Goal: Task Accomplishment & Management: Complete application form

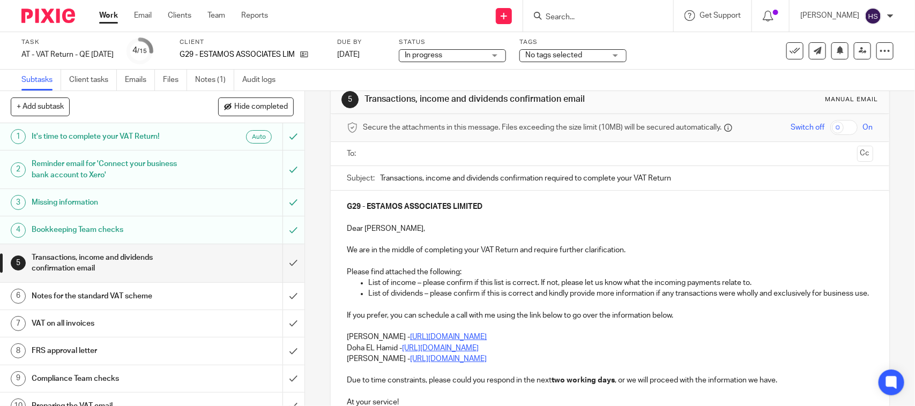
scroll to position [134, 0]
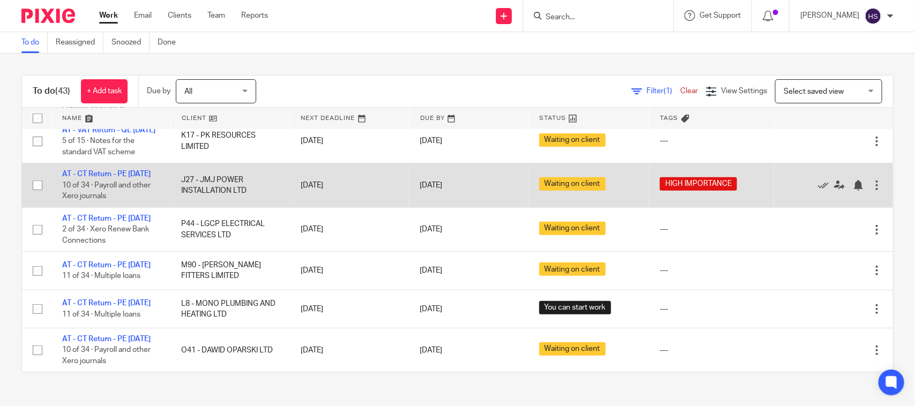
scroll to position [134, 0]
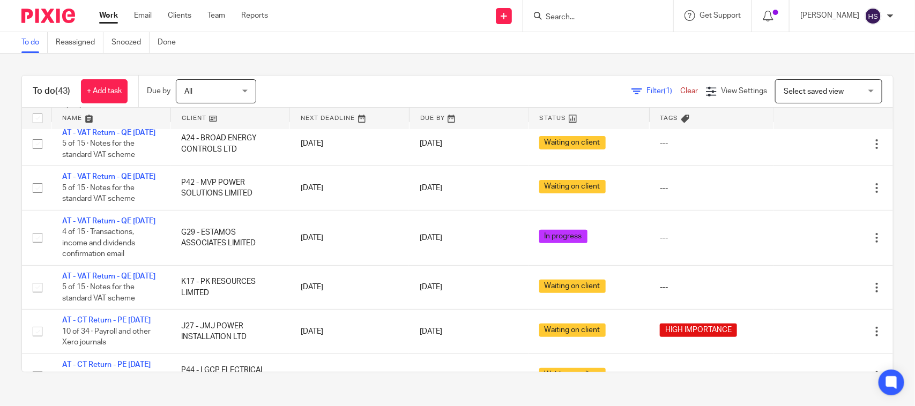
drag, startPoint x: 279, startPoint y: 310, endPoint x: 286, endPoint y: 129, distance: 180.7
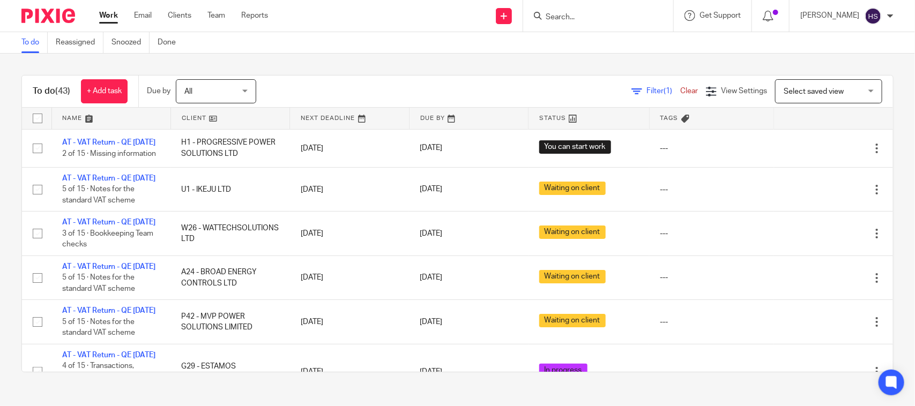
drag, startPoint x: 336, startPoint y: 287, endPoint x: 343, endPoint y: 116, distance: 171.1
click at [107, 10] on link "Work" at bounding box center [108, 15] width 19 height 11
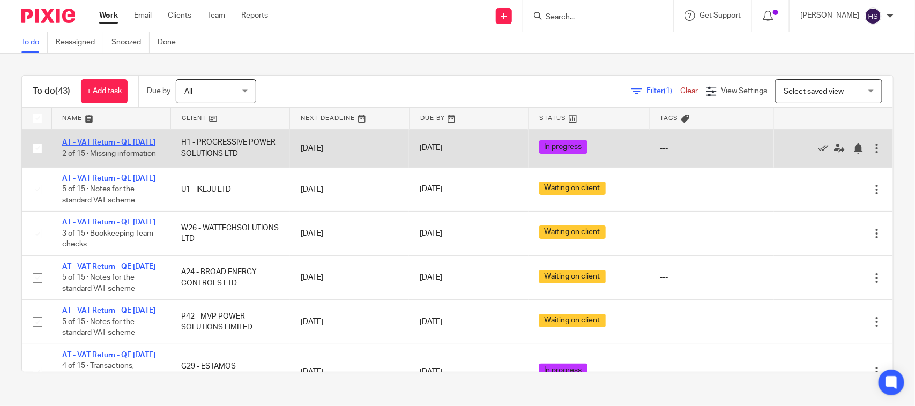
click at [84, 141] on link "AT - VAT Return - QE 31-07-2025" at bounding box center [108, 143] width 93 height 8
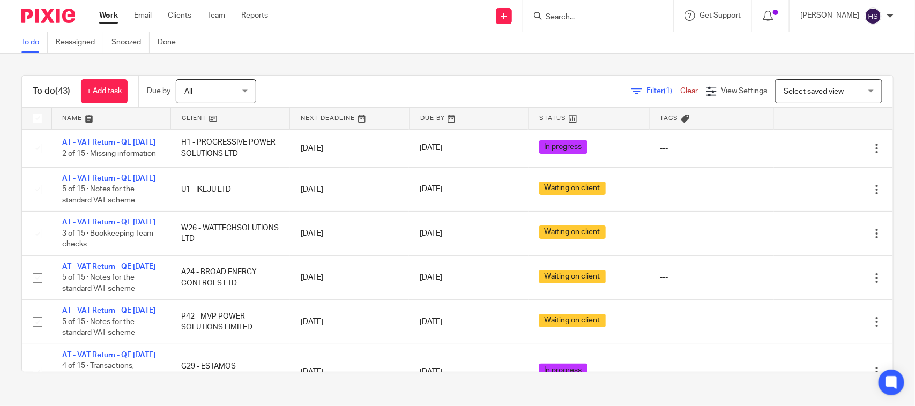
click at [116, 20] on link "Work" at bounding box center [108, 15] width 19 height 11
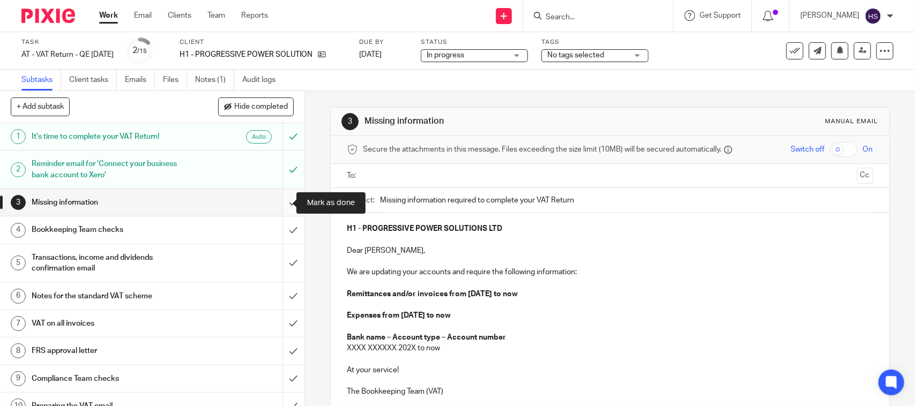
click at [275, 201] on input "submit" at bounding box center [152, 202] width 304 height 27
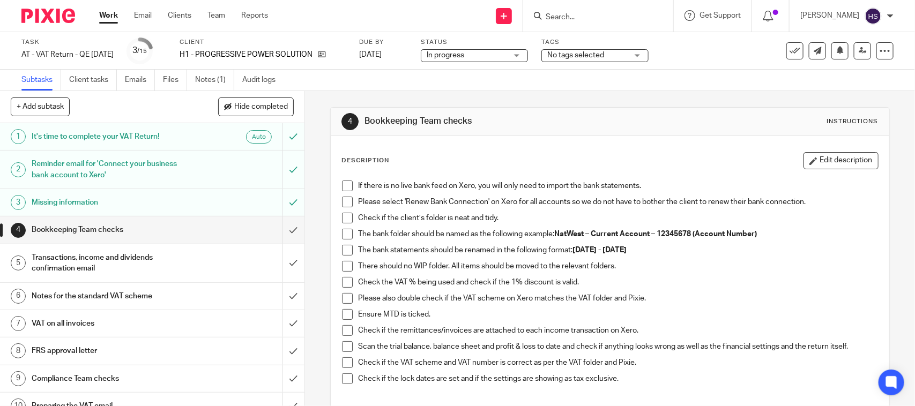
drag, startPoint x: 345, startPoint y: 189, endPoint x: 346, endPoint y: 199, distance: 10.8
click at [345, 189] on span at bounding box center [347, 186] width 11 height 11
click at [343, 202] on span at bounding box center [347, 202] width 11 height 11
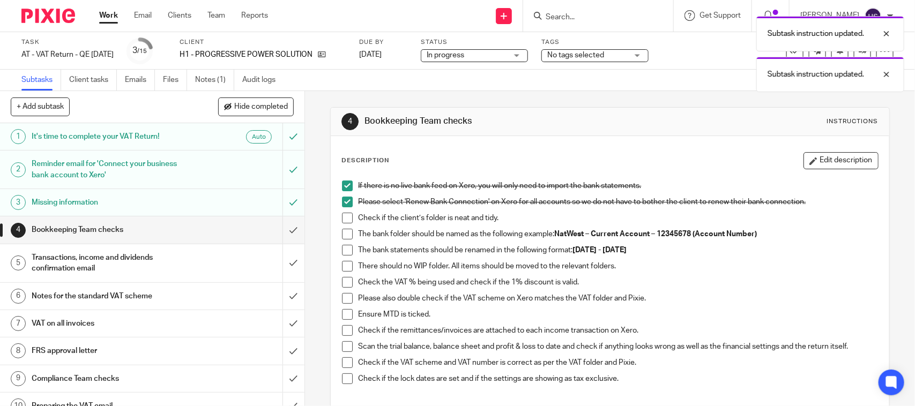
click at [342, 219] on span at bounding box center [347, 218] width 11 height 11
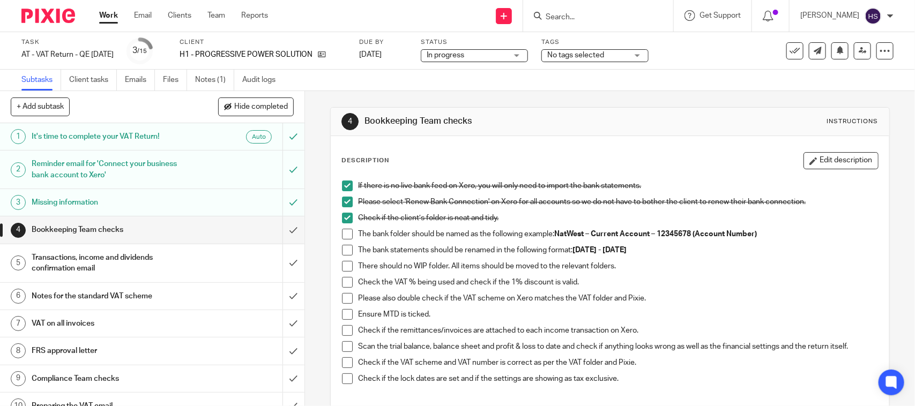
click at [346, 235] on span at bounding box center [347, 234] width 11 height 11
click at [346, 245] on span at bounding box center [347, 250] width 11 height 11
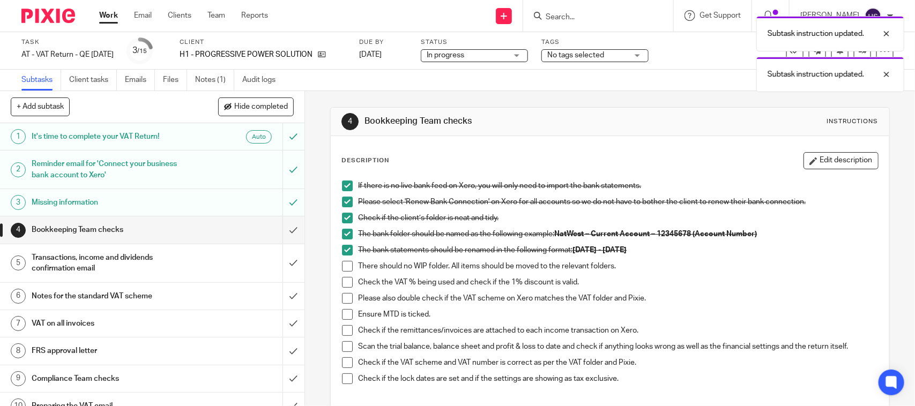
click at [342, 267] on span at bounding box center [347, 266] width 11 height 11
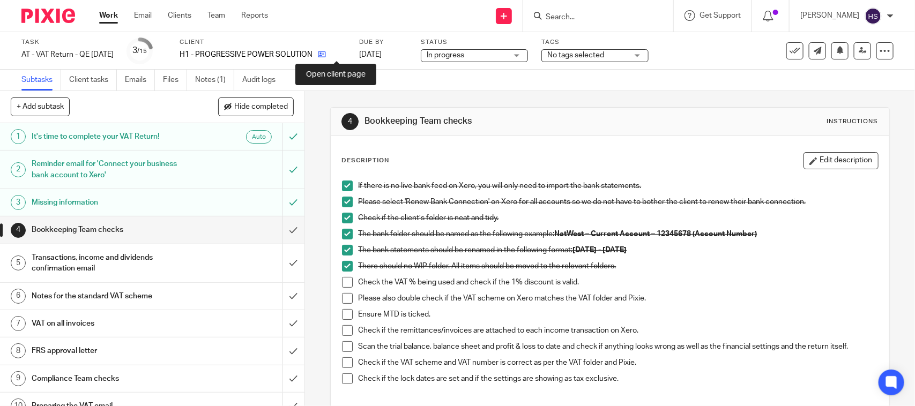
click at [326, 50] on icon at bounding box center [322, 54] width 8 height 8
drag, startPoint x: 347, startPoint y: 284, endPoint x: 349, endPoint y: 296, distance: 11.5
click at [347, 284] on span at bounding box center [347, 282] width 11 height 11
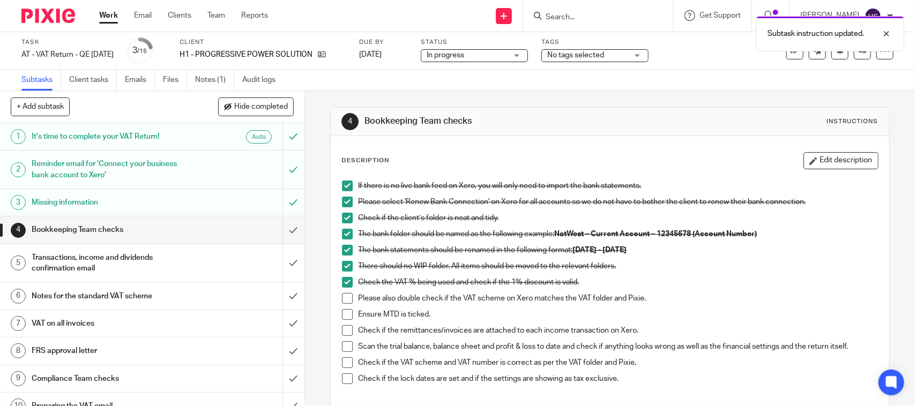
click at [345, 301] on span at bounding box center [347, 298] width 11 height 11
click at [343, 314] on span at bounding box center [347, 314] width 11 height 11
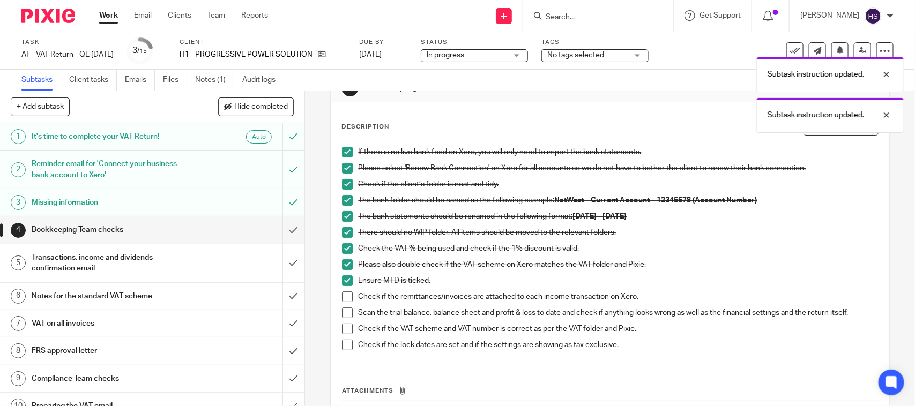
scroll to position [111, 0]
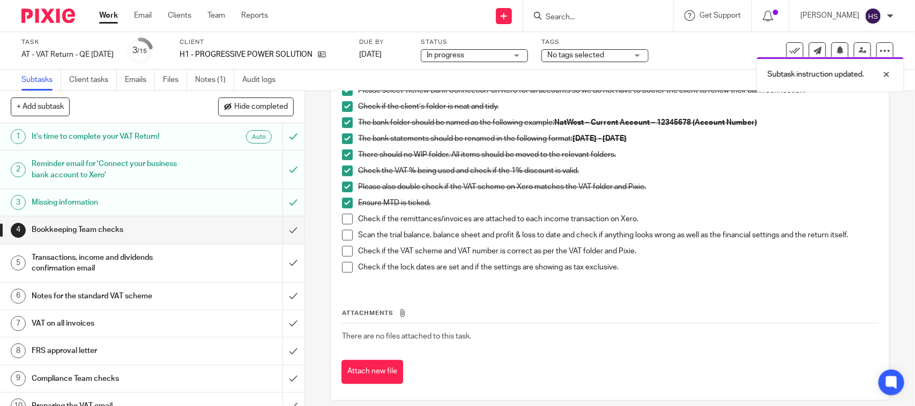
click at [343, 218] on span at bounding box center [347, 219] width 11 height 11
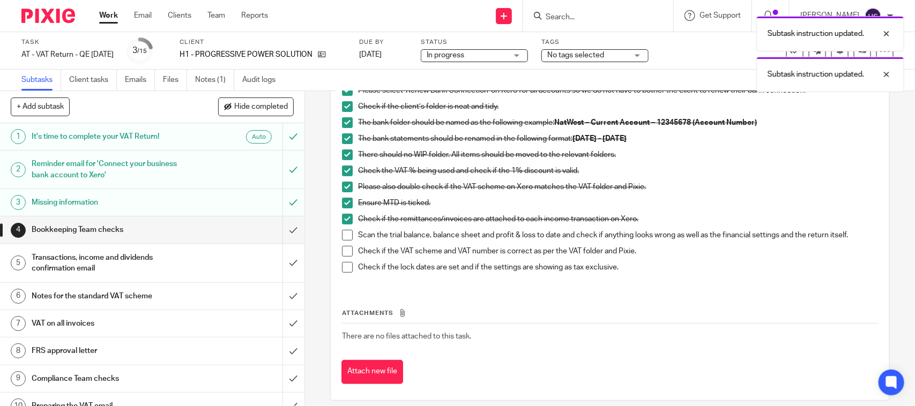
click at [342, 233] on span at bounding box center [347, 235] width 11 height 11
click at [344, 253] on span at bounding box center [347, 251] width 11 height 11
click at [344, 267] on span at bounding box center [347, 267] width 11 height 11
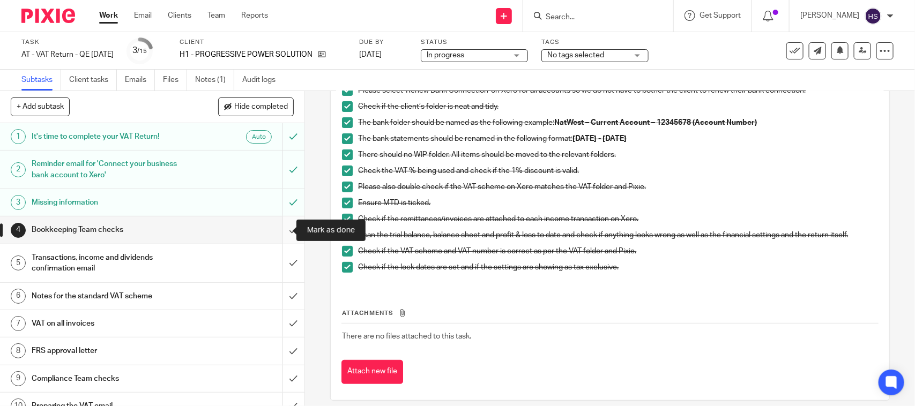
click at [280, 232] on input "submit" at bounding box center [152, 229] width 304 height 27
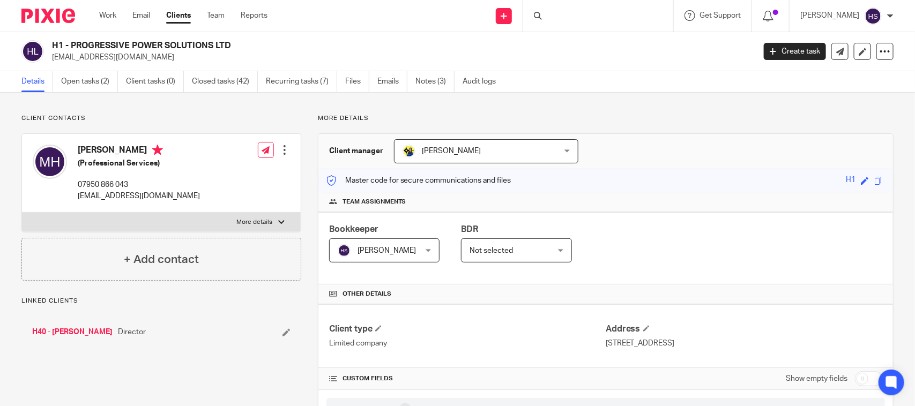
scroll to position [786, 0]
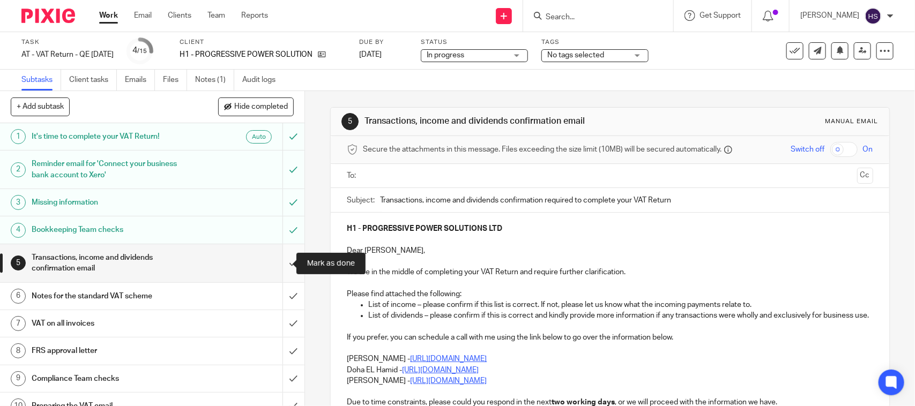
click at [284, 257] on input "submit" at bounding box center [152, 263] width 304 height 38
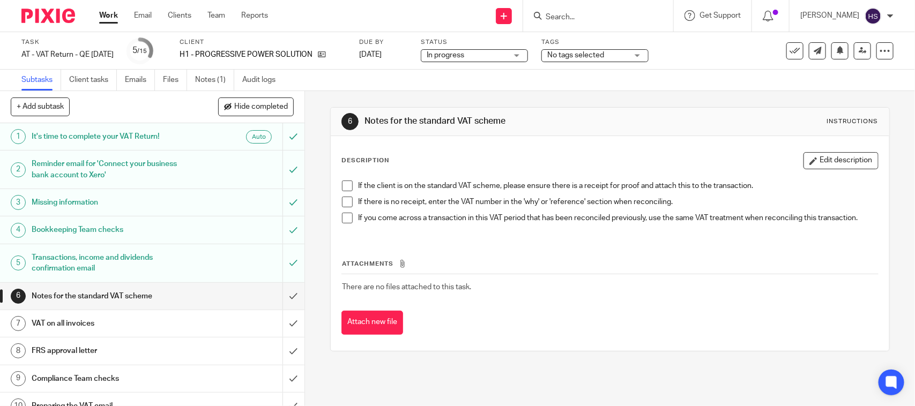
click at [342, 190] on span at bounding box center [347, 186] width 11 height 11
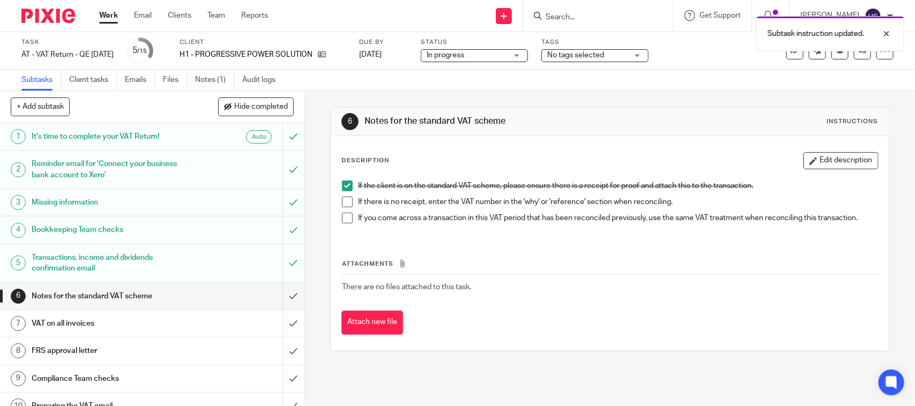
click at [342, 201] on span at bounding box center [347, 202] width 11 height 11
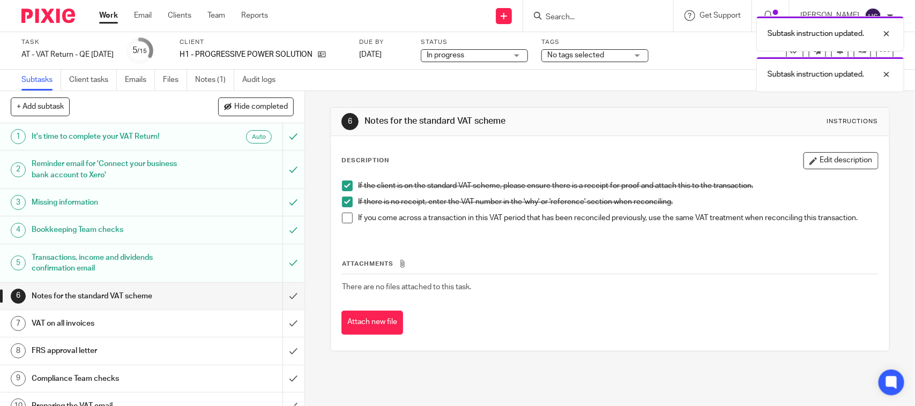
click at [347, 212] on li "If there is no receipt, enter the VAT number in the 'why' or 'reference' sectio…" at bounding box center [609, 205] width 535 height 16
click at [347, 215] on span at bounding box center [347, 218] width 11 height 11
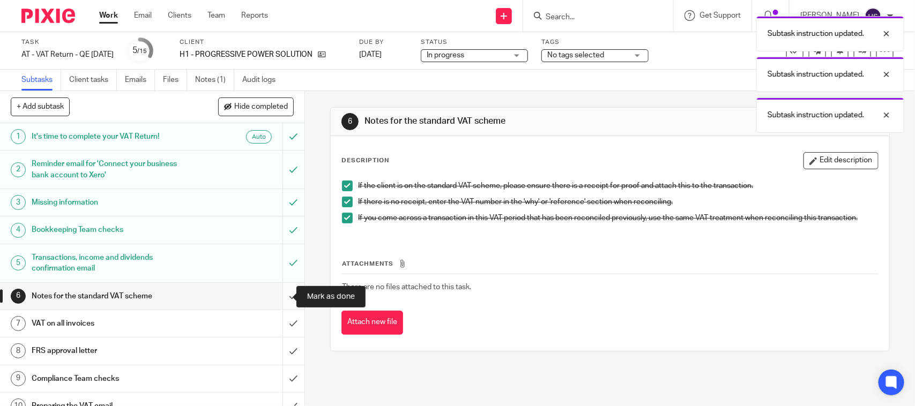
click at [279, 301] on input "submit" at bounding box center [152, 296] width 304 height 27
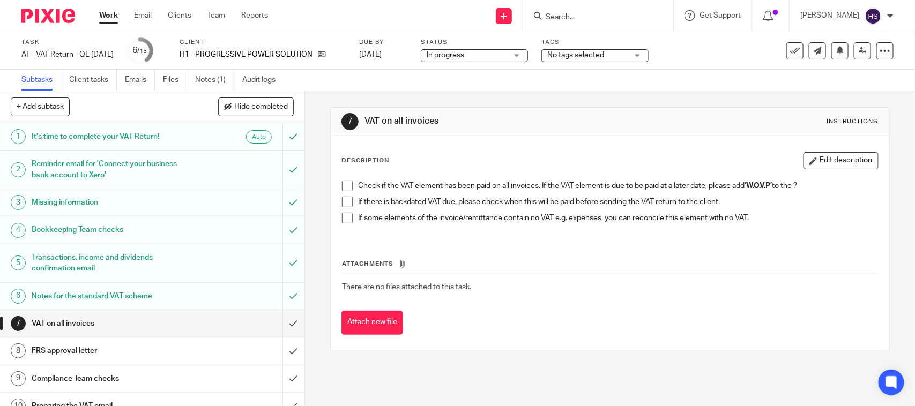
drag, startPoint x: 343, startPoint y: 186, endPoint x: 341, endPoint y: 198, distance: 12.1
click at [343, 186] on span at bounding box center [347, 186] width 11 height 11
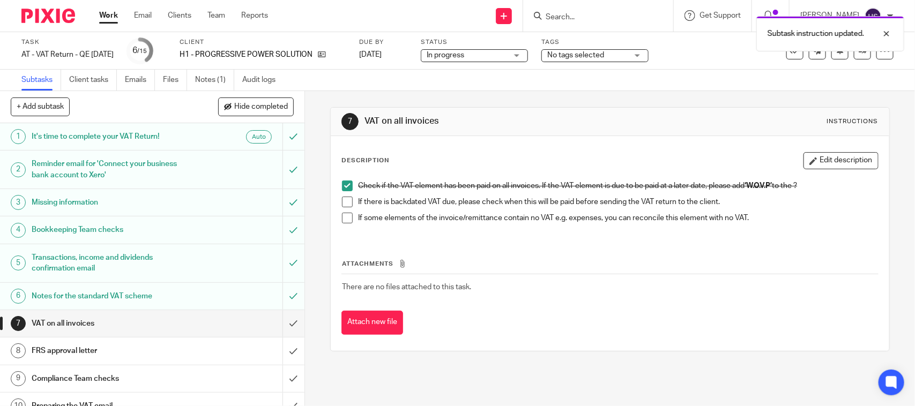
click at [342, 205] on span at bounding box center [347, 202] width 11 height 11
click at [342, 221] on span at bounding box center [347, 218] width 11 height 11
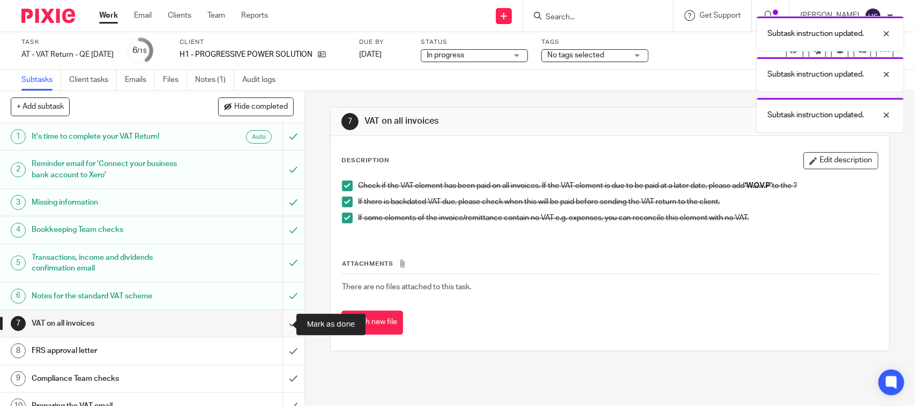
click at [280, 325] on input "submit" at bounding box center [152, 323] width 304 height 27
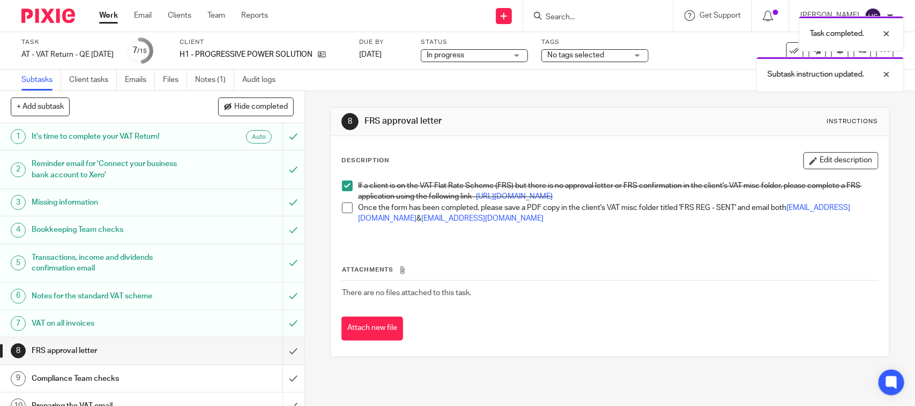
click at [344, 213] on span at bounding box center [347, 208] width 11 height 11
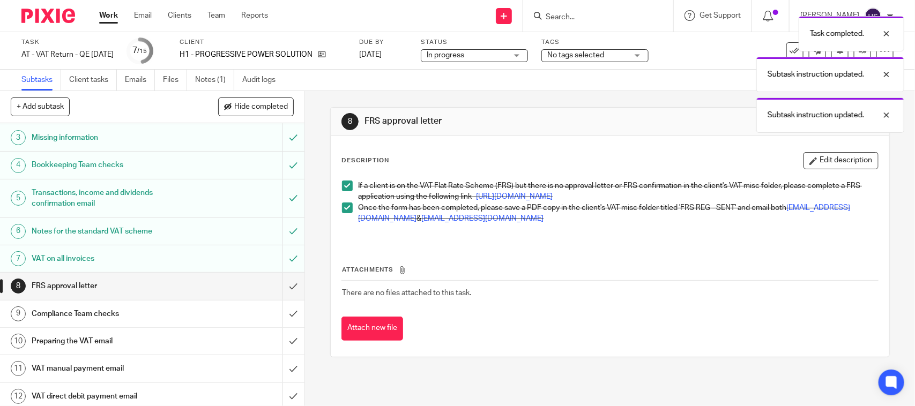
scroll to position [67, 0]
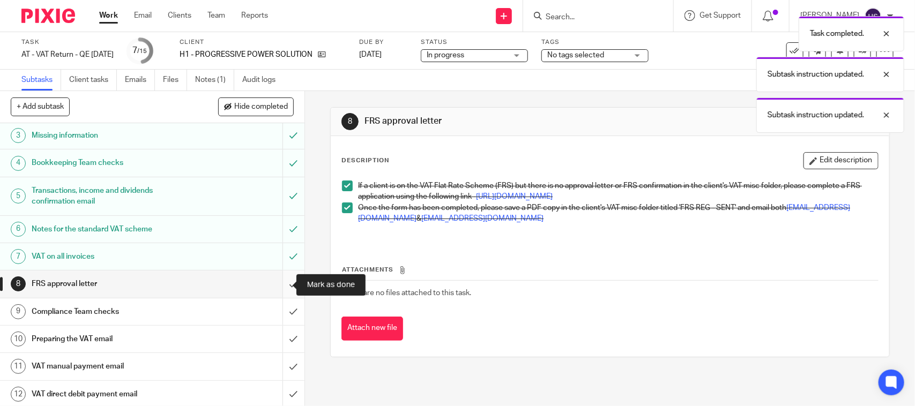
click at [276, 282] on input "submit" at bounding box center [152, 284] width 304 height 27
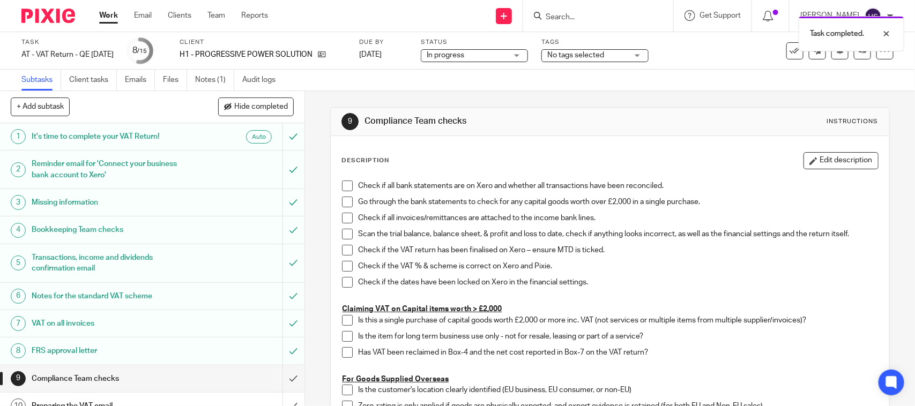
click at [502, 59] on span "In progress" at bounding box center [466, 55] width 80 height 11
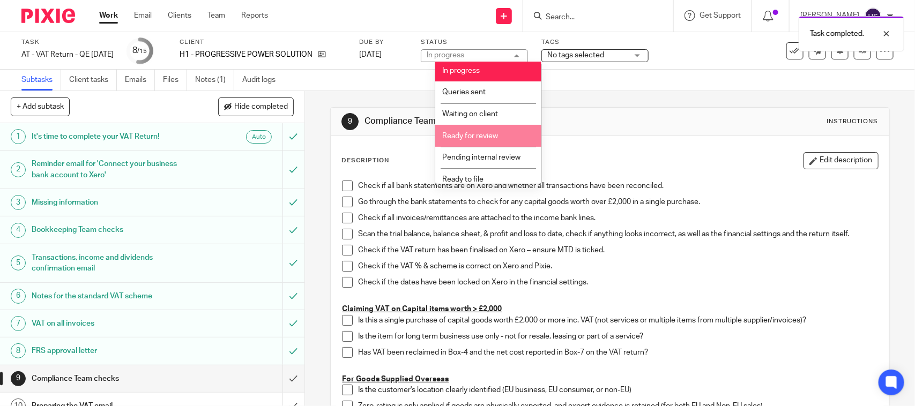
scroll to position [51, 0]
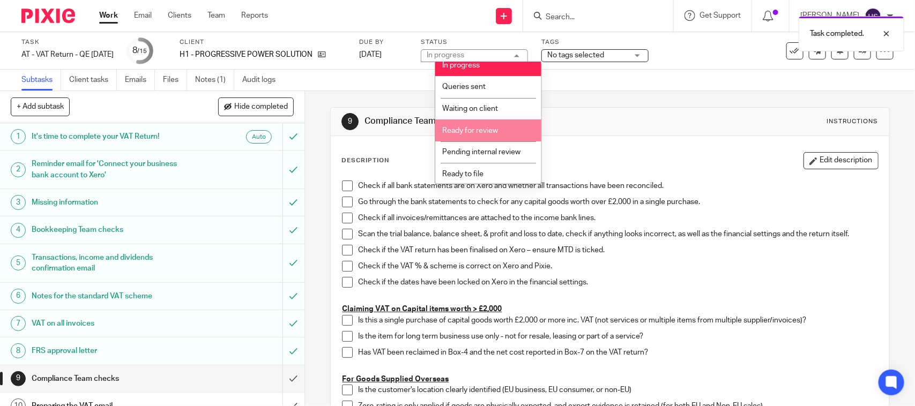
click at [506, 135] on li "Ready for review" at bounding box center [488, 130] width 106 height 22
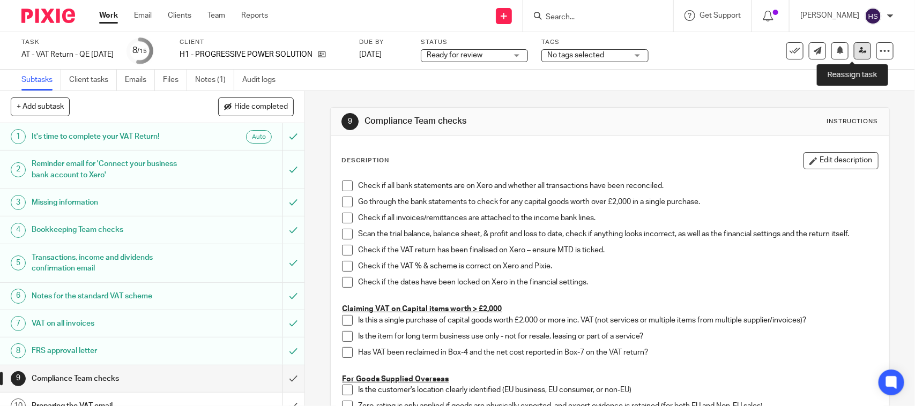
click at [858, 50] on icon at bounding box center [862, 51] width 8 height 8
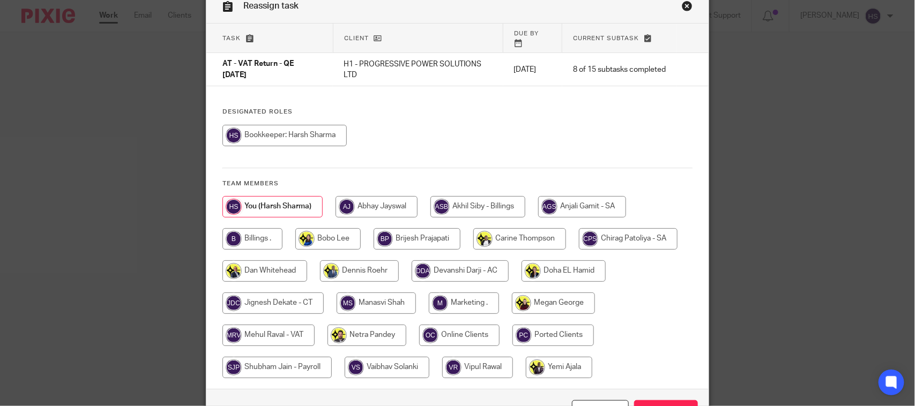
scroll to position [116, 0]
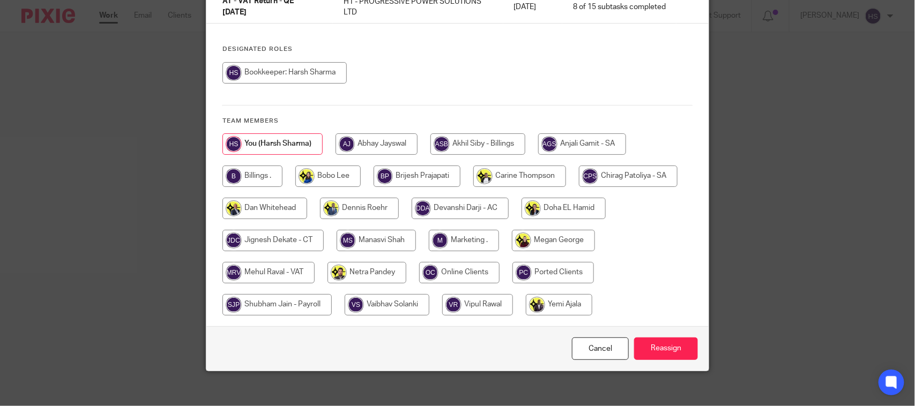
click at [300, 268] on input "radio" at bounding box center [268, 272] width 92 height 21
radio input "true"
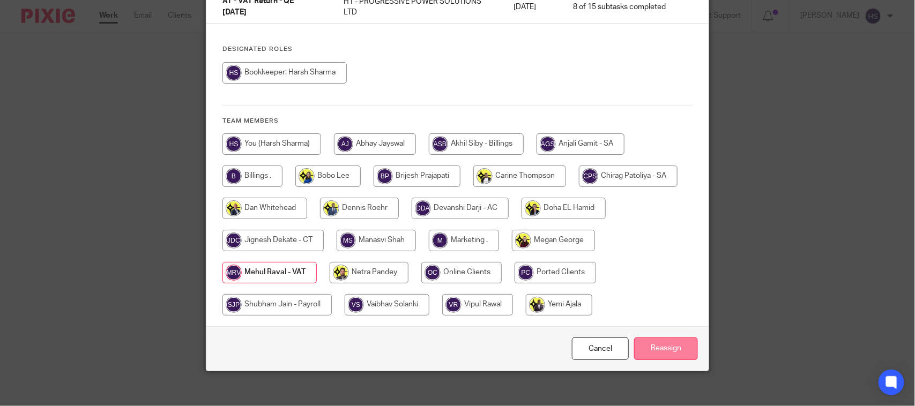
click at [674, 339] on input "Reassign" at bounding box center [666, 349] width 64 height 23
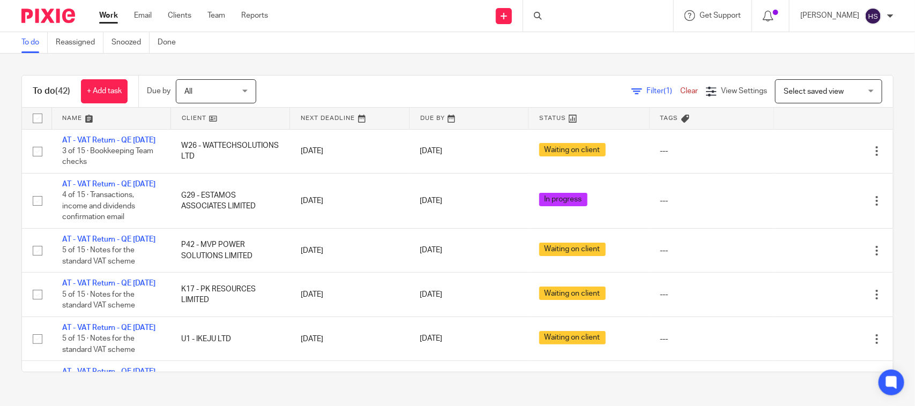
click at [113, 17] on link "Work" at bounding box center [108, 15] width 19 height 11
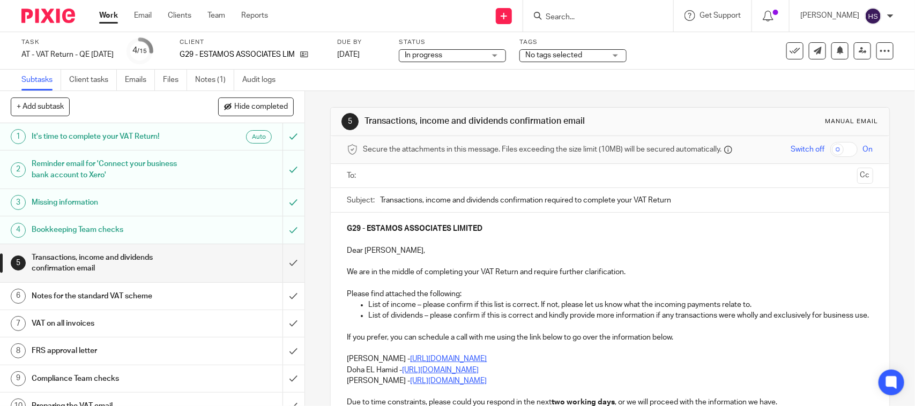
click at [398, 23] on div "Send new email Create task Add client Request signature Get Support Contact via…" at bounding box center [599, 16] width 631 height 32
